Goal: Navigation & Orientation: Find specific page/section

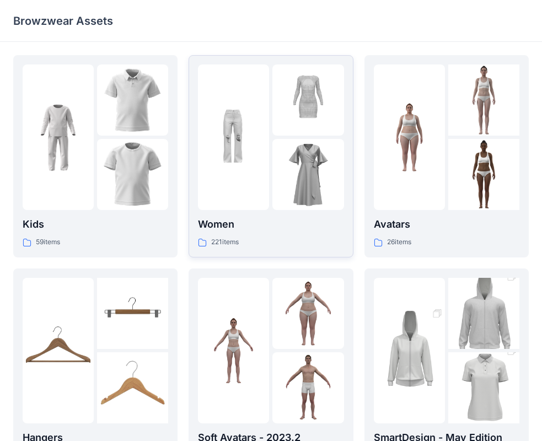
click at [286, 126] on img at bounding box center [307, 99] width 71 height 71
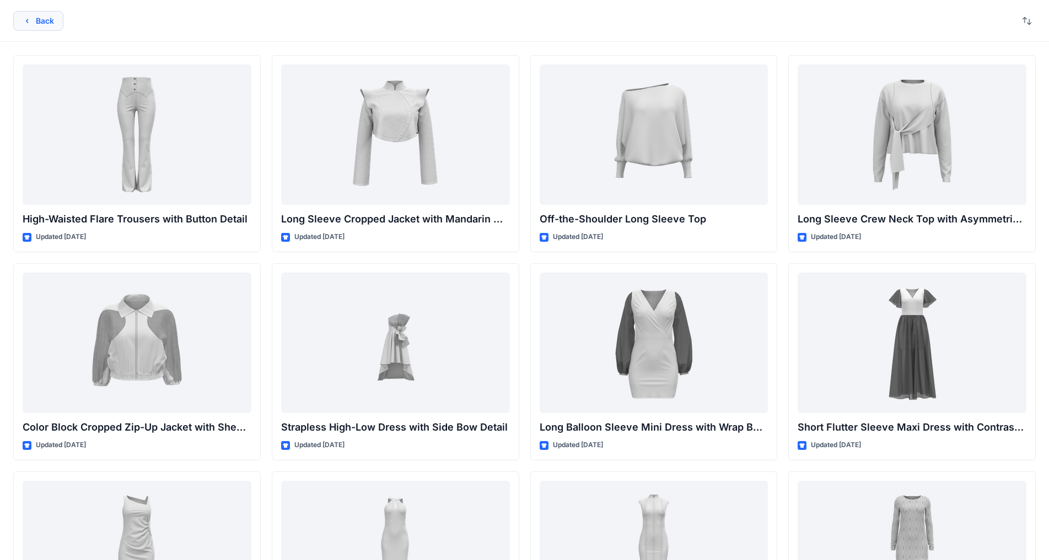
click at [23, 25] on button "Back" at bounding box center [38, 21] width 50 height 20
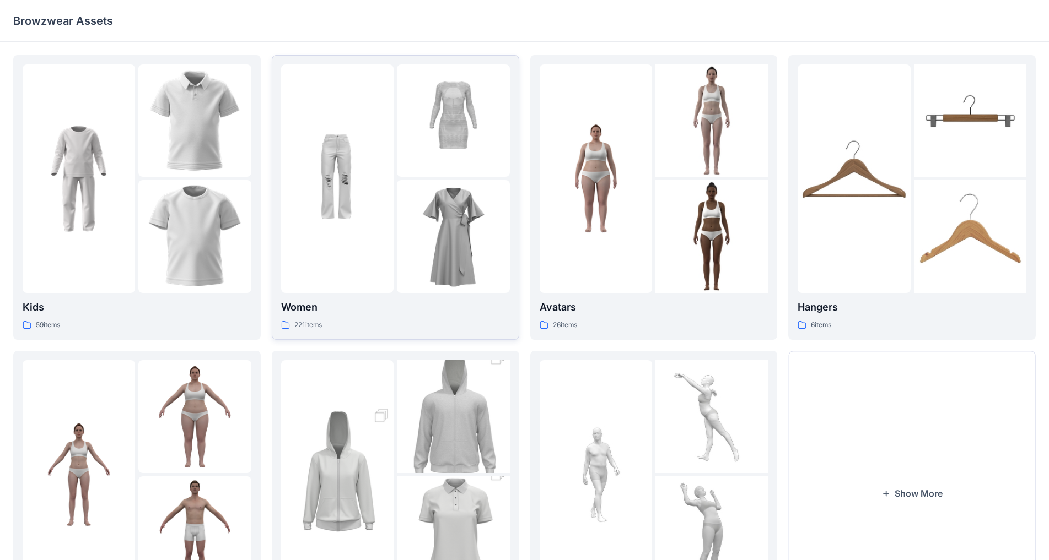
click at [420, 186] on img at bounding box center [453, 236] width 112 height 112
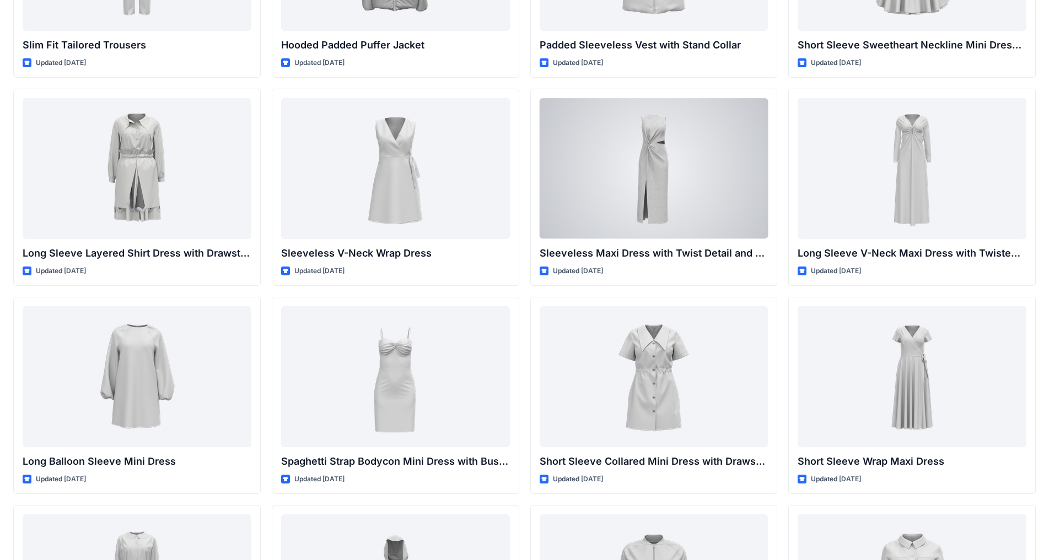
scroll to position [1219, 0]
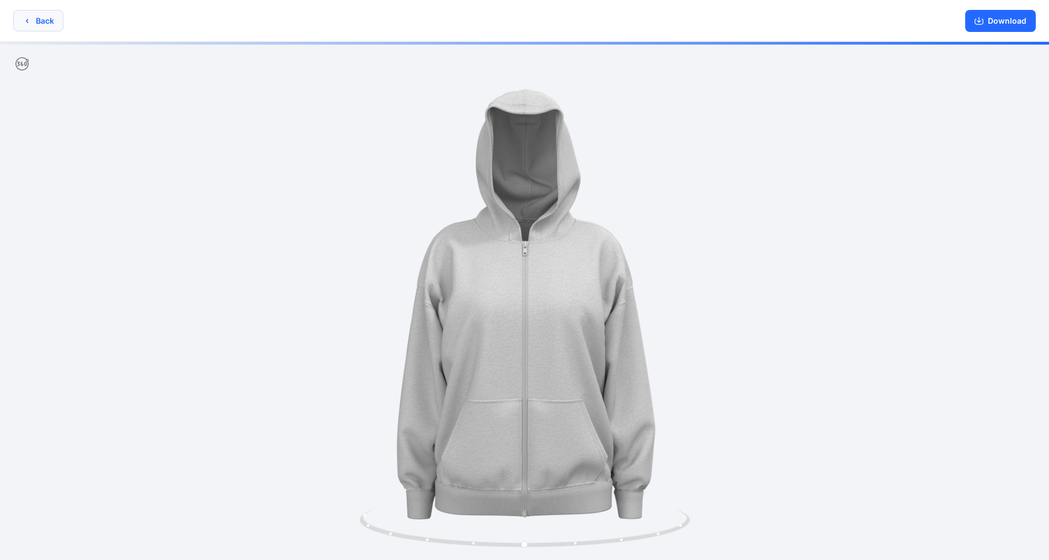
click at [55, 25] on button "Back" at bounding box center [38, 20] width 50 height 21
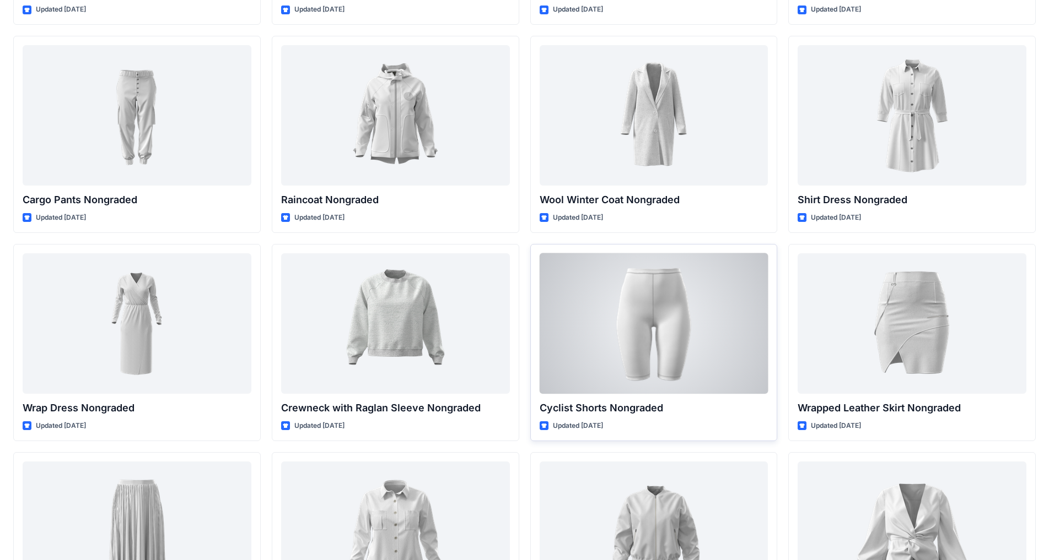
scroll to position [7942, 0]
